Goal: Task Accomplishment & Management: Use online tool/utility

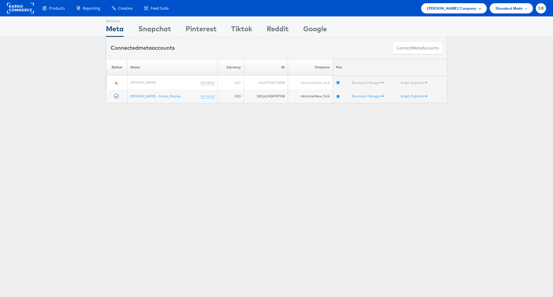
click at [471, 8] on span "[PERSON_NAME] Company" at bounding box center [451, 8] width 49 height 6
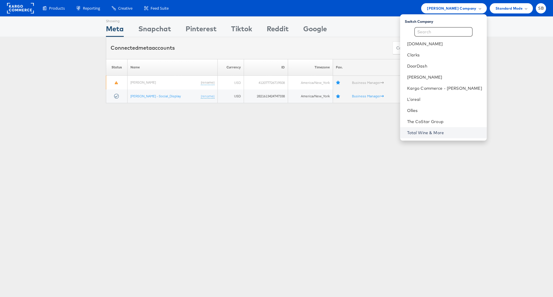
click at [437, 133] on link "Total Wine & More" at bounding box center [444, 133] width 75 height 6
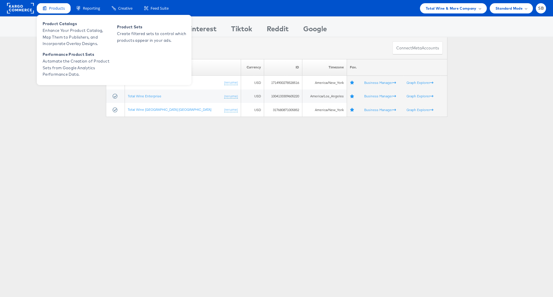
click at [57, 12] on div "Products" at bounding box center [54, 8] width 34 height 10
click at [65, 31] on span "Enhance Your Product Catalog, Map Them to Publishers, and Incorporate Overlay D…" at bounding box center [78, 37] width 70 height 20
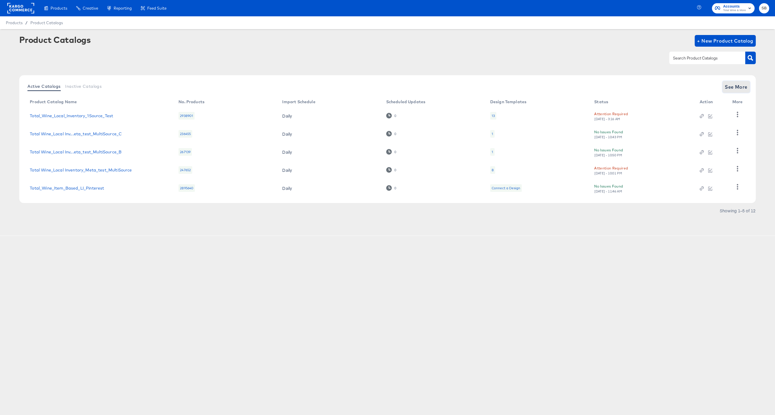
click at [744, 90] on span "See More" at bounding box center [735, 87] width 23 height 8
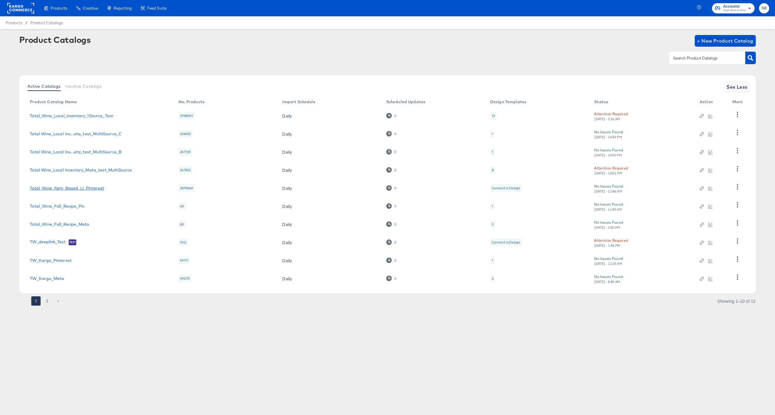
click at [79, 190] on link "Total_Wine_Item_Based_LI_Pinterest" at bounding box center [67, 188] width 74 height 5
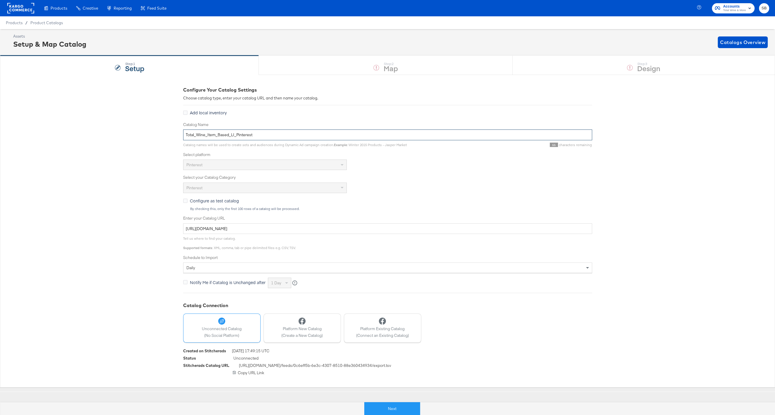
click at [243, 137] on input "Total_Wine_Item_Based_LI_Pinterest" at bounding box center [387, 135] width 409 height 11
click at [253, 135] on input "Total_Wine_Item_Based_LI_Pinterest" at bounding box center [387, 135] width 409 height 11
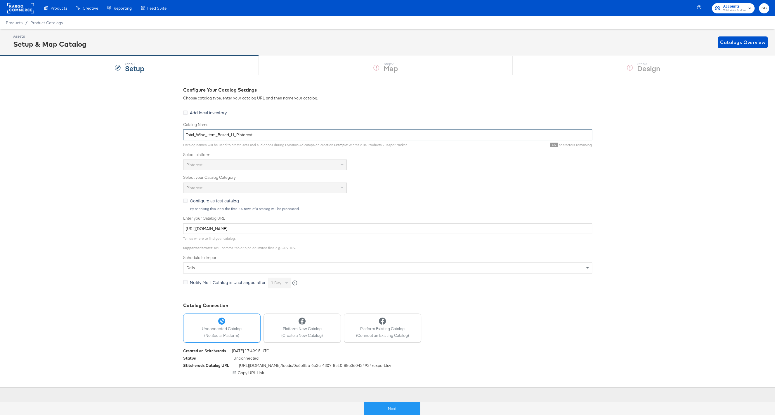
click at [253, 135] on input "Total_Wine_Item_Based_LI_Pinterest" at bounding box center [387, 135] width 409 height 11
click at [246, 371] on div "https://feeds.stitcherads.com/feeds/0c6eff5b-6e3c-4307-8510-88e360434934/export…" at bounding box center [387, 374] width 409 height 6
click at [252, 373] on div "https://feeds.stitcherads.com/feeds/0c6eff5b-6e3c-4307-8510-88e360434934/export…" at bounding box center [387, 374] width 409 height 6
